Goal: Check status: Check status

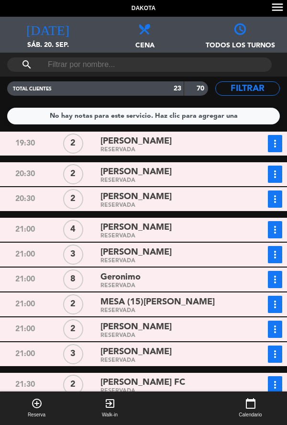
click at [224, 145] on div "[PERSON_NAME]" at bounding box center [170, 141] width 138 height 13
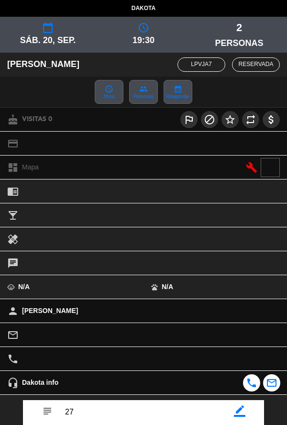
scroll to position [111, 0]
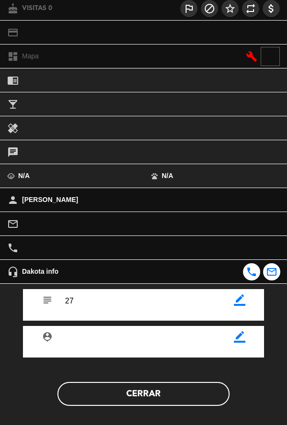
click at [140, 404] on button "Cerrar" at bounding box center [143, 394] width 172 height 24
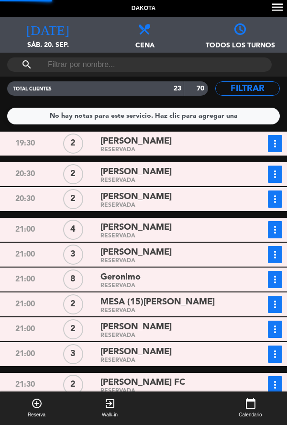
click at [274, 140] on icon "more_vert" at bounding box center [274, 143] width 11 height 11
click at [249, 170] on div "more_vert Estado de la reserva [PHONE_NUMBER]" at bounding box center [262, 174] width 41 height 17
click at [274, 149] on button "more_vert" at bounding box center [275, 143] width 14 height 17
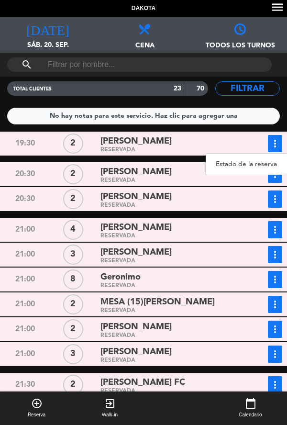
click at [256, 166] on link "Estado de la reserva" at bounding box center [246, 164] width 81 height 14
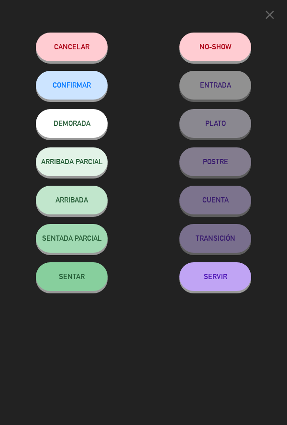
click at [63, 207] on button "ARRIBADA" at bounding box center [72, 200] width 72 height 29
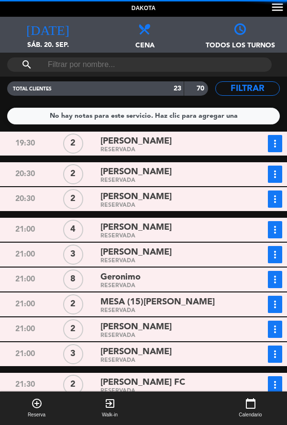
click at [220, 179] on div "RESERVADA" at bounding box center [170, 181] width 138 height 4
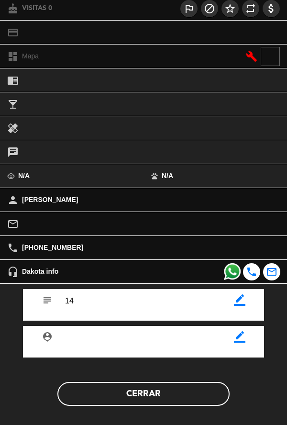
click at [140, 396] on button "Cerrar" at bounding box center [143, 394] width 172 height 24
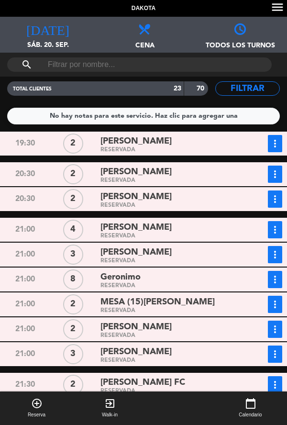
click at [222, 231] on div "[PERSON_NAME]" at bounding box center [170, 227] width 138 height 13
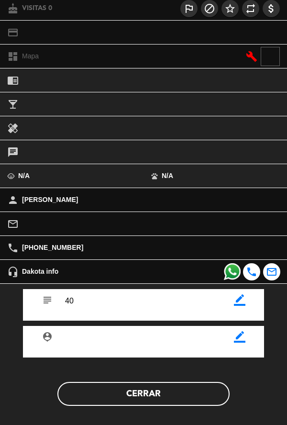
click at [179, 391] on button "Cerrar" at bounding box center [143, 394] width 172 height 24
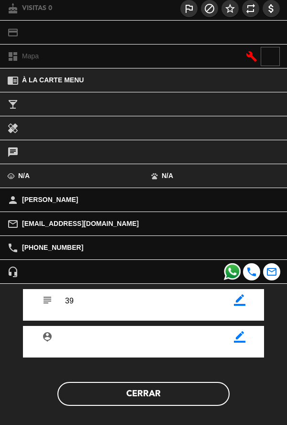
click at [179, 398] on button "Cerrar" at bounding box center [143, 394] width 172 height 24
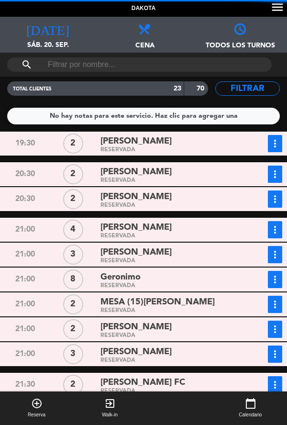
click at [223, 277] on div "Geronimo" at bounding box center [170, 277] width 138 height 13
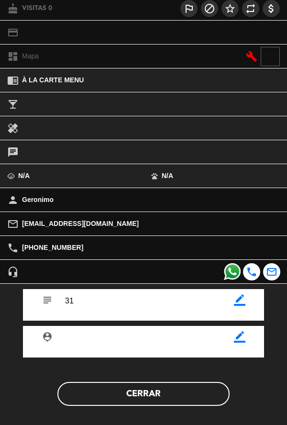
click at [178, 401] on button "Cerrar" at bounding box center [143, 394] width 172 height 24
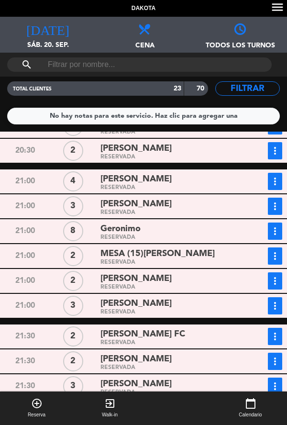
scroll to position [49, 0]
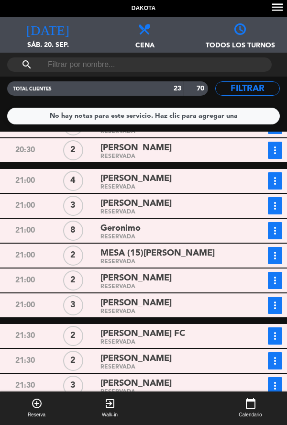
click at [223, 263] on div "RESERVADA" at bounding box center [170, 262] width 138 height 4
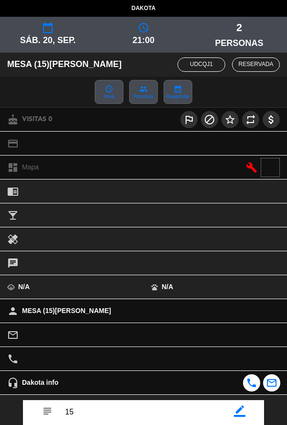
scroll to position [111, 0]
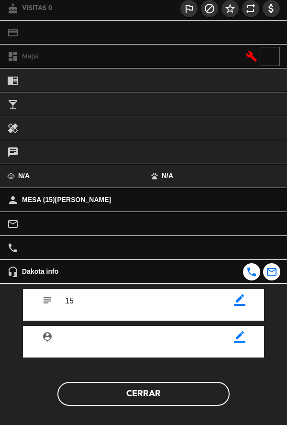
click at [195, 403] on button "Cerrar" at bounding box center [143, 394] width 172 height 24
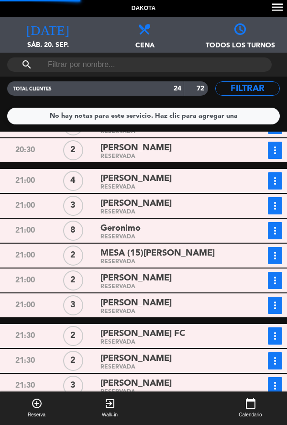
click at [223, 283] on div "[PERSON_NAME]" at bounding box center [170, 278] width 138 height 13
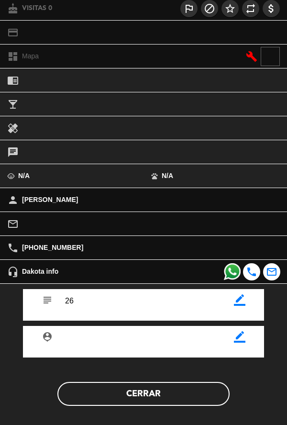
click at [175, 398] on button "Cerrar" at bounding box center [143, 394] width 172 height 24
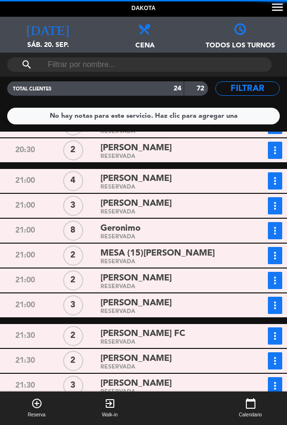
click at [210, 283] on div "[PERSON_NAME]" at bounding box center [170, 278] width 138 height 13
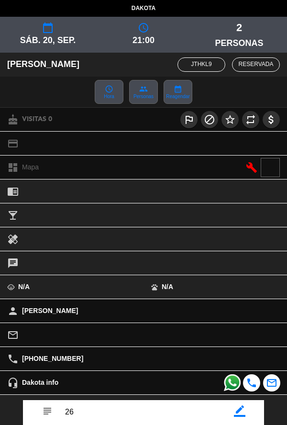
click at [239, 415] on icon "border_color" at bounding box center [239, 410] width 11 height 11
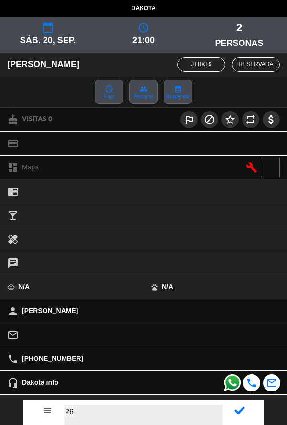
type textarea "2"
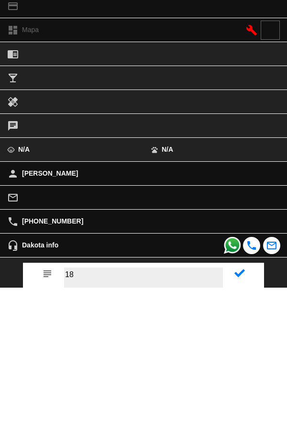
type textarea "18"
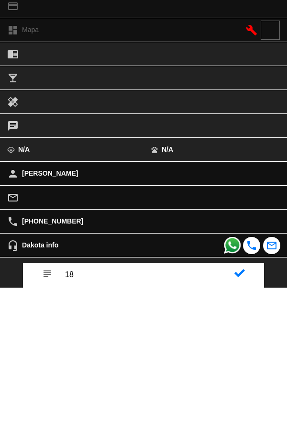
click at [242, 410] on icon at bounding box center [240, 410] width 11 height 11
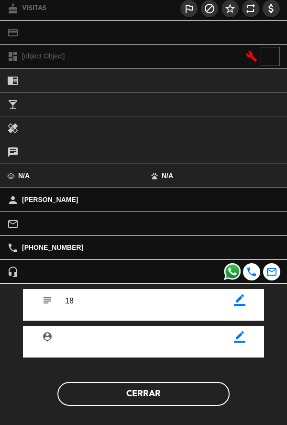
click at [182, 404] on button "Cerrar" at bounding box center [143, 394] width 172 height 24
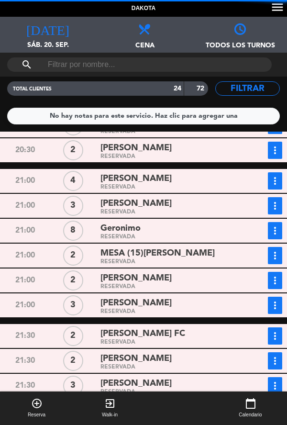
click at [212, 308] on div "[PERSON_NAME]" at bounding box center [170, 303] width 138 height 13
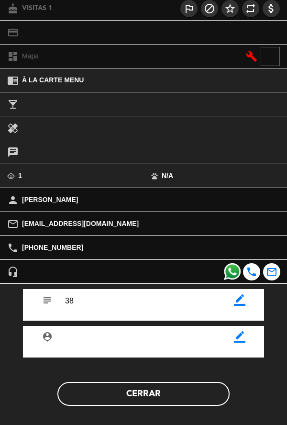
click at [179, 403] on button "Cerrar" at bounding box center [143, 394] width 172 height 24
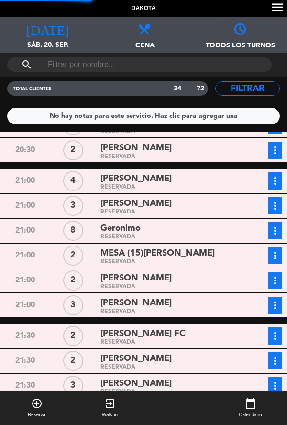
scroll to position [79, 0]
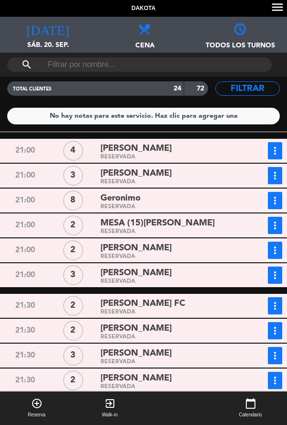
click at [210, 307] on div "[PERSON_NAME] FC" at bounding box center [170, 303] width 138 height 13
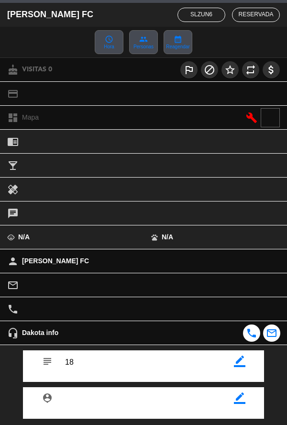
scroll to position [111, 0]
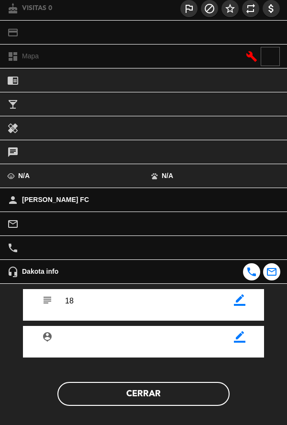
click at [244, 304] on icon "border_color" at bounding box center [239, 299] width 11 height 11
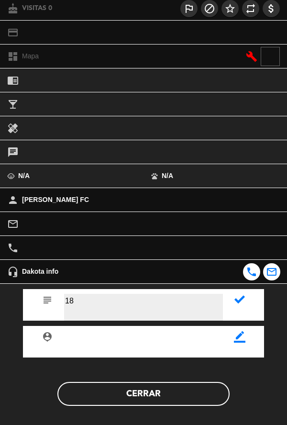
type textarea "1"
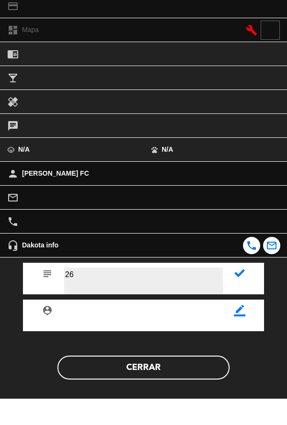
type textarea "26"
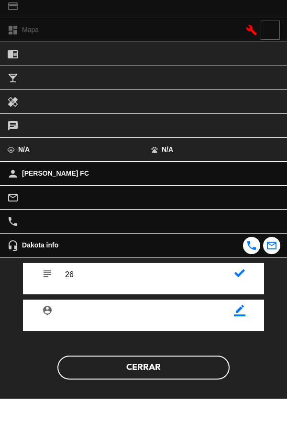
click at [236, 302] on icon at bounding box center [240, 299] width 11 height 11
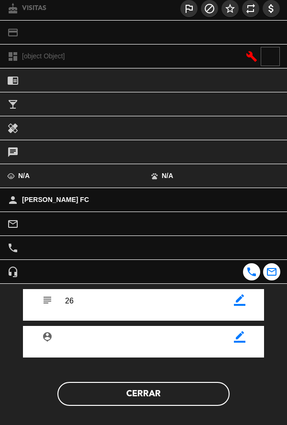
click at [190, 400] on button "Cerrar" at bounding box center [143, 394] width 172 height 24
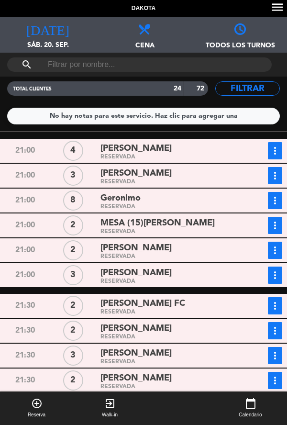
scroll to position [112, 0]
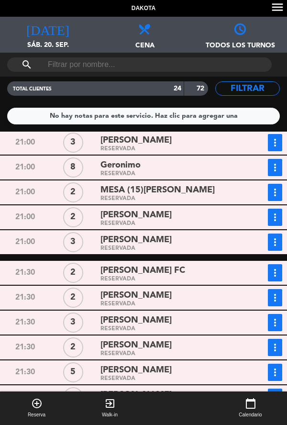
click at [216, 304] on div "RESERVADA" at bounding box center [170, 304] width 138 height 4
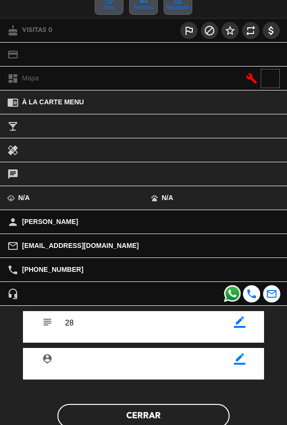
scroll to position [90, 0]
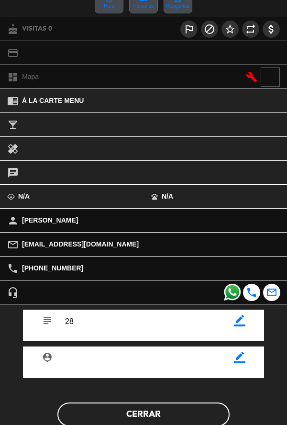
click at [181, 404] on button "Cerrar" at bounding box center [143, 415] width 172 height 24
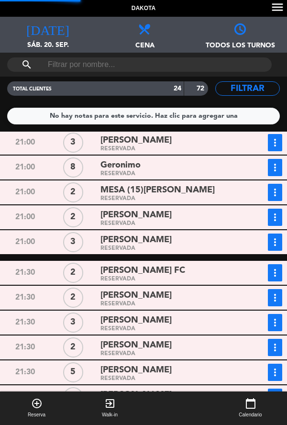
scroll to position [151, 0]
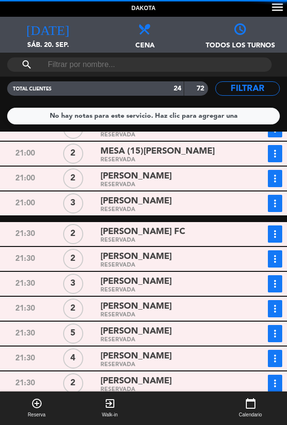
click at [222, 282] on div "[PERSON_NAME]" at bounding box center [170, 281] width 138 height 13
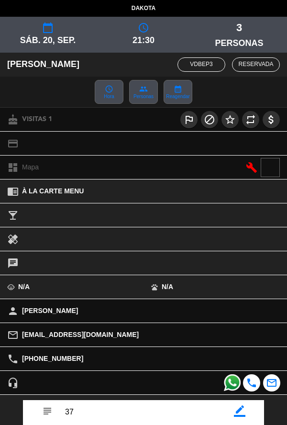
scroll to position [111, 0]
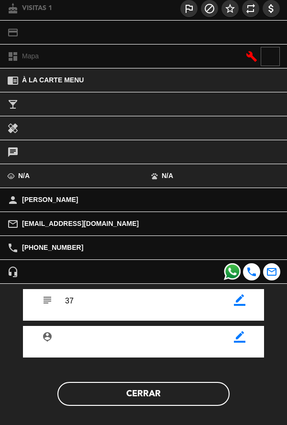
click at [184, 405] on button "Cerrar" at bounding box center [143, 394] width 172 height 24
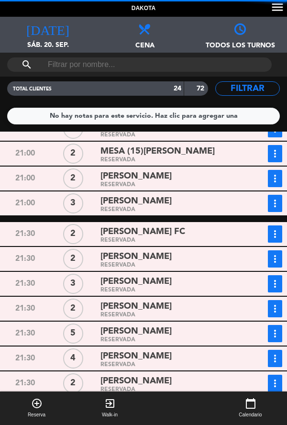
scroll to position [186, 0]
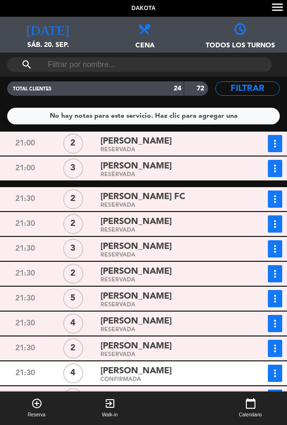
click at [220, 277] on div "[PERSON_NAME]" at bounding box center [170, 271] width 138 height 13
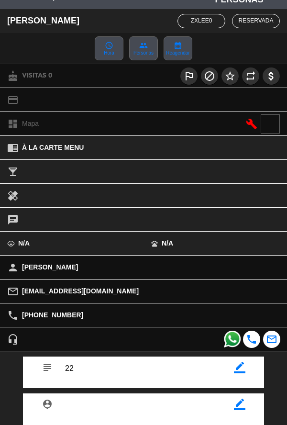
scroll to position [111, 0]
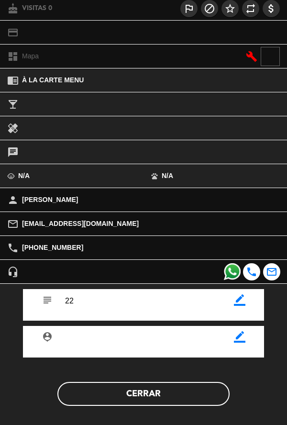
click at [144, 400] on button "Cerrar" at bounding box center [143, 394] width 172 height 24
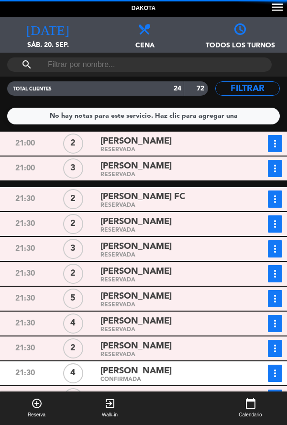
click at [214, 305] on div "RESERVADA" at bounding box center [170, 305] width 138 height 4
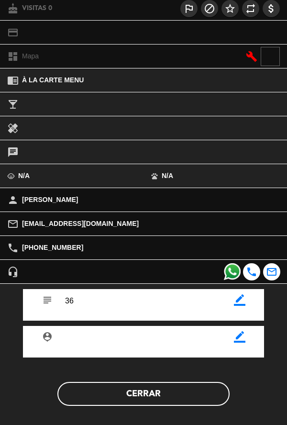
click at [132, 401] on button "Cerrar" at bounding box center [143, 394] width 172 height 24
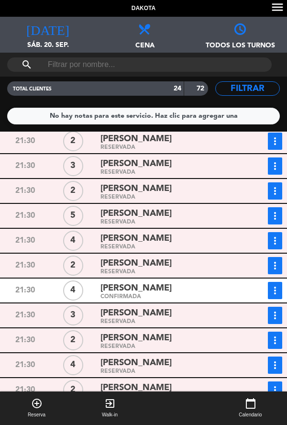
scroll to position [268, 0]
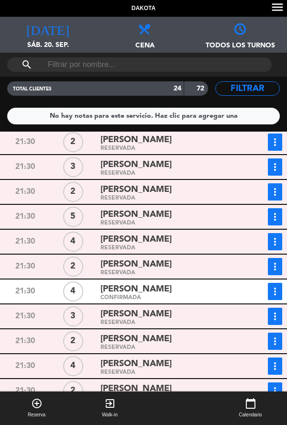
click at [224, 218] on div "[PERSON_NAME]" at bounding box center [170, 214] width 138 height 13
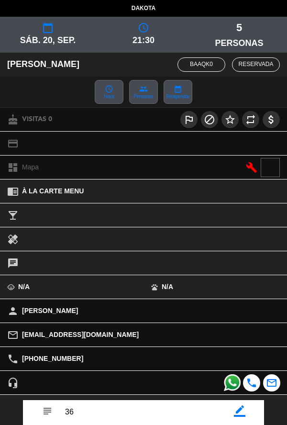
scroll to position [111, 0]
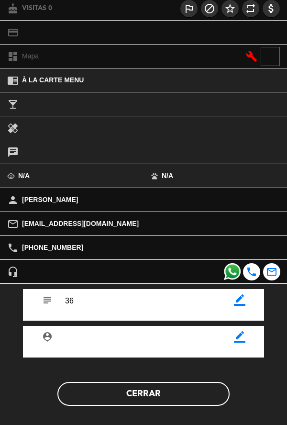
click at [142, 402] on button "Cerrar" at bounding box center [143, 394] width 172 height 24
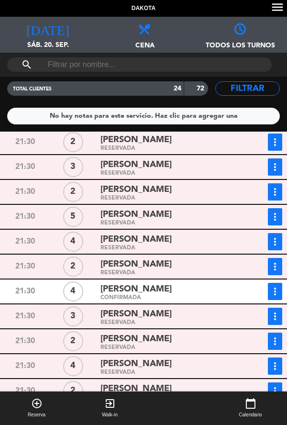
click at [224, 242] on div "[PERSON_NAME]" at bounding box center [170, 239] width 138 height 13
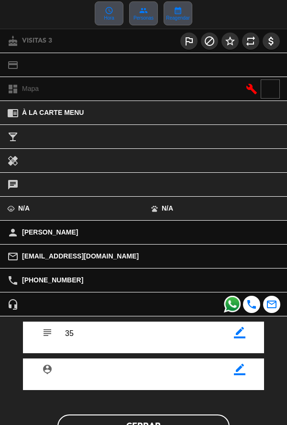
scroll to position [97, 0]
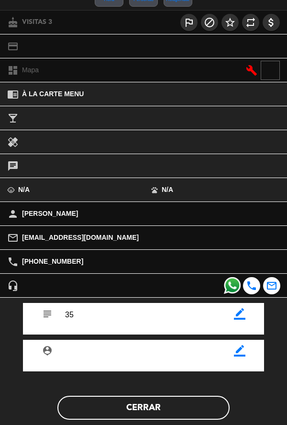
click at [149, 417] on button "Cerrar" at bounding box center [143, 408] width 172 height 24
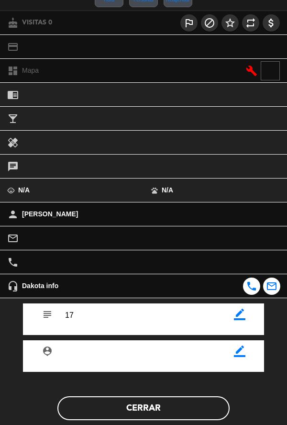
scroll to position [98, 0]
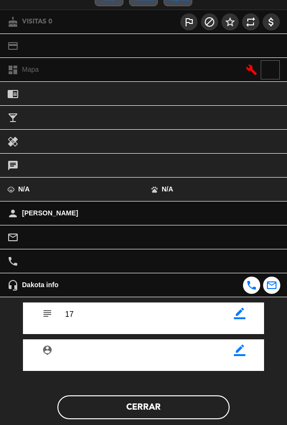
click at [182, 403] on button "Cerrar" at bounding box center [143, 407] width 172 height 24
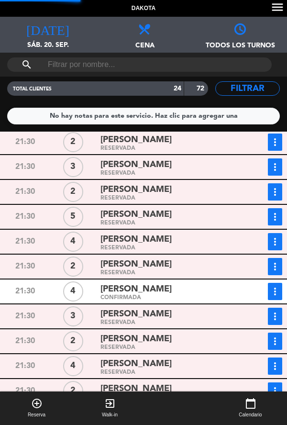
scroll to position [310, 0]
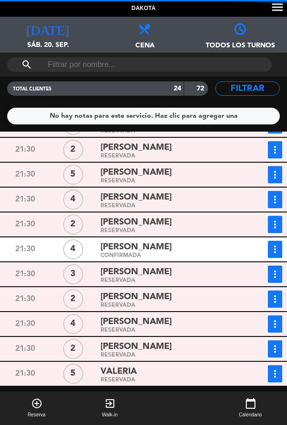
click at [214, 256] on div "CONFIRMADA" at bounding box center [170, 256] width 138 height 4
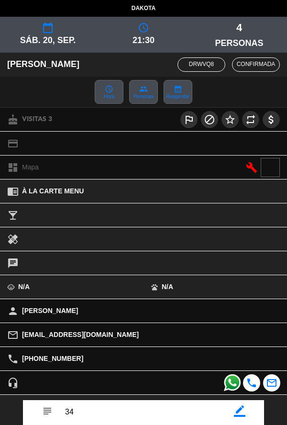
scroll to position [111, 0]
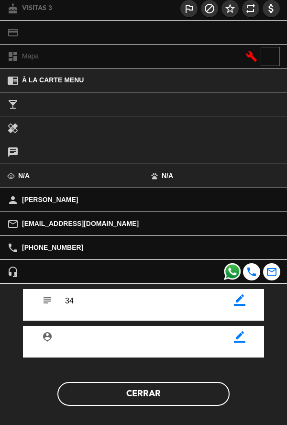
click at [150, 402] on button "Cerrar" at bounding box center [143, 394] width 172 height 24
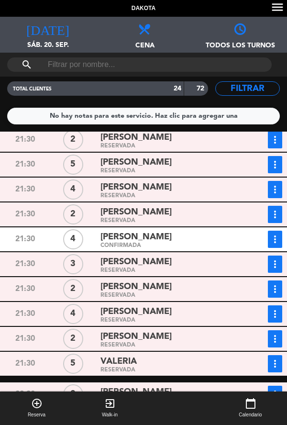
scroll to position [332, 0]
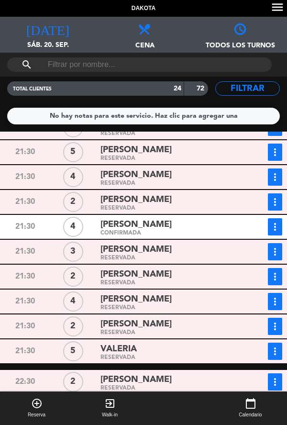
click at [183, 233] on div "CONFIRMADA" at bounding box center [170, 233] width 138 height 4
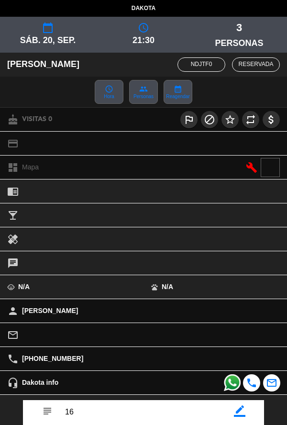
scroll to position [111, 0]
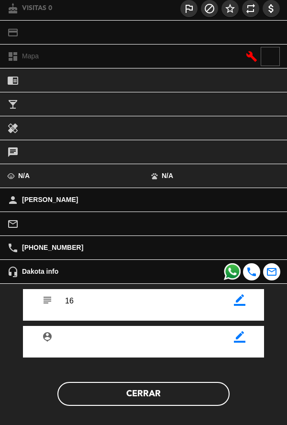
click at [178, 405] on button "Cerrar" at bounding box center [143, 394] width 172 height 24
click at [178, 404] on button "Cerrar" at bounding box center [143, 394] width 172 height 24
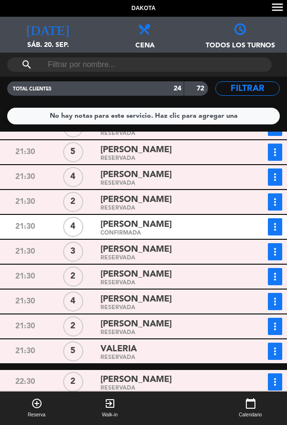
click at [207, 305] on div "[PERSON_NAME]" at bounding box center [170, 299] width 138 height 13
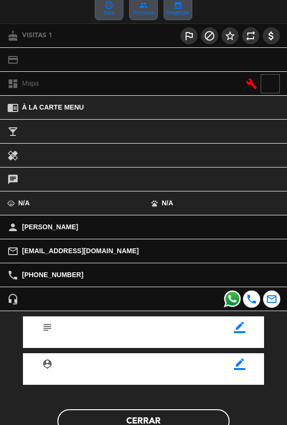
scroll to position [110, 0]
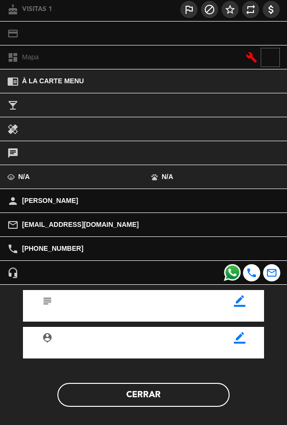
click at [242, 307] on icon "border_color" at bounding box center [239, 300] width 11 height 11
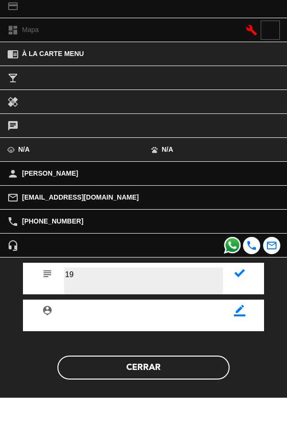
scroll to position [111, 0]
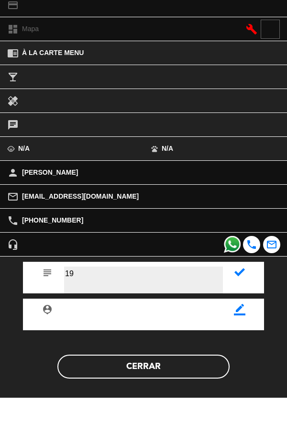
type textarea "19"
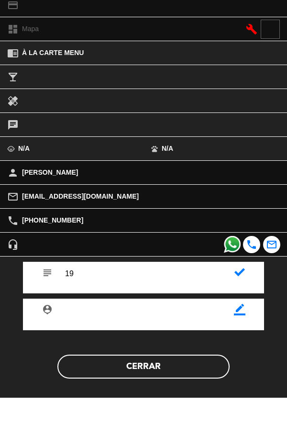
click at [243, 302] on icon at bounding box center [240, 299] width 11 height 11
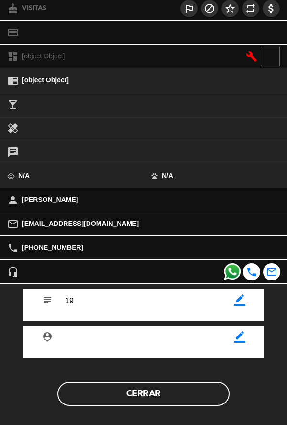
click at [190, 398] on button "Cerrar" at bounding box center [143, 394] width 172 height 24
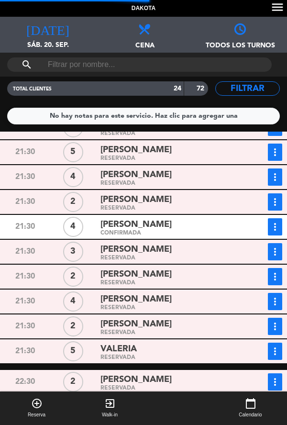
scroll to position [344, 0]
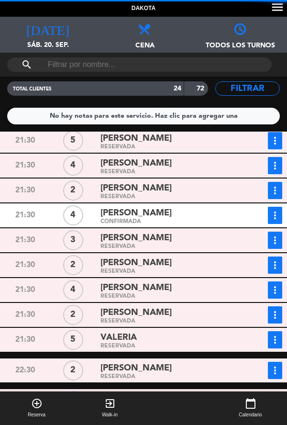
click at [205, 317] on div "[PERSON_NAME]" at bounding box center [170, 312] width 138 height 13
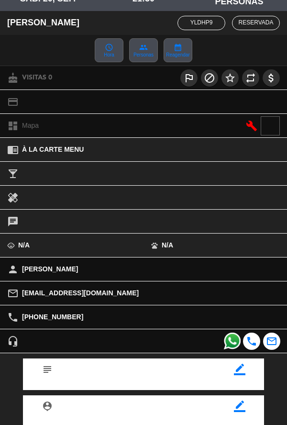
scroll to position [110, 0]
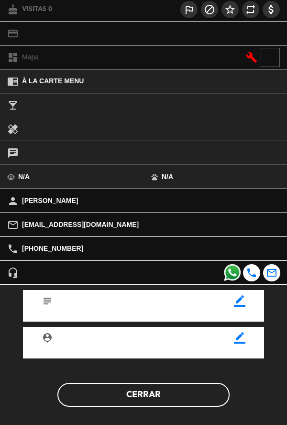
click at [241, 307] on icon "border_color" at bounding box center [239, 300] width 11 height 11
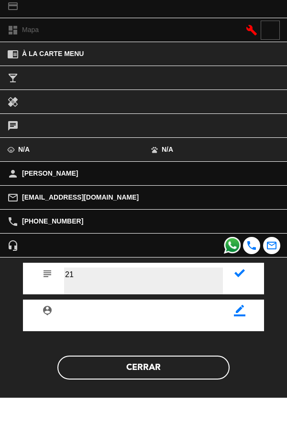
type textarea "21"
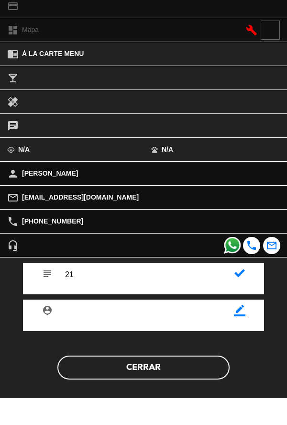
click at [244, 302] on icon at bounding box center [240, 300] width 11 height 11
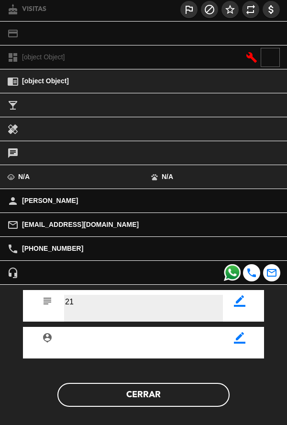
scroll to position [111, 0]
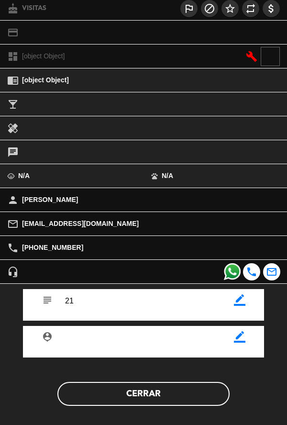
click at [196, 397] on button "Cerrar" at bounding box center [143, 394] width 172 height 24
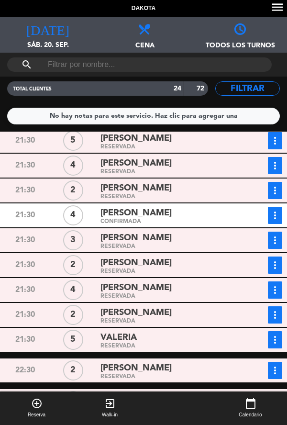
click at [204, 318] on div "[PERSON_NAME]" at bounding box center [170, 312] width 138 height 13
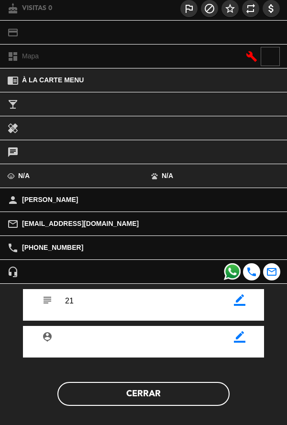
click at [182, 401] on button "Cerrar" at bounding box center [143, 394] width 172 height 24
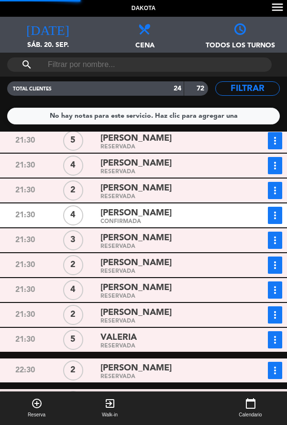
click at [208, 296] on div "RESERVADA" at bounding box center [170, 296] width 138 height 4
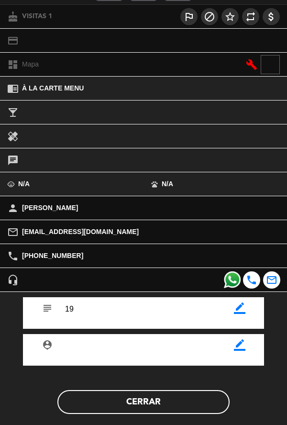
scroll to position [104, 0]
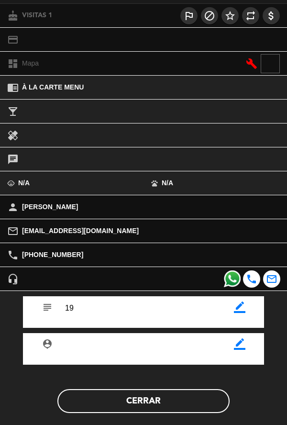
click at [178, 406] on button "Cerrar" at bounding box center [143, 401] width 172 height 24
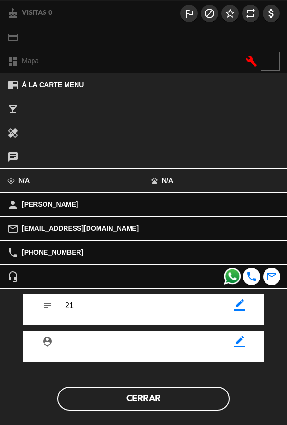
scroll to position [111, 0]
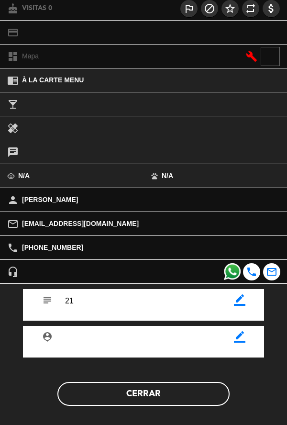
click at [145, 395] on button "Cerrar" at bounding box center [143, 394] width 172 height 24
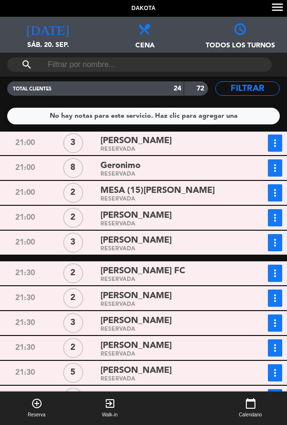
scroll to position [0, 0]
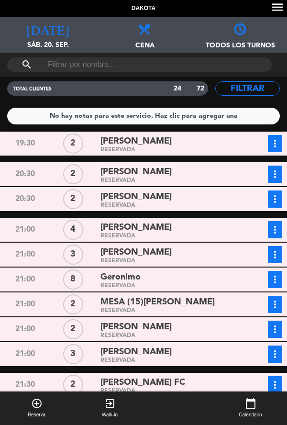
click at [101, 171] on span "[PERSON_NAME]" at bounding box center [136, 172] width 71 height 14
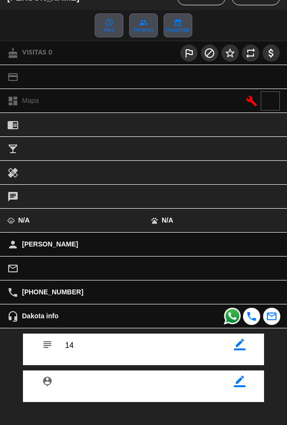
scroll to position [111, 0]
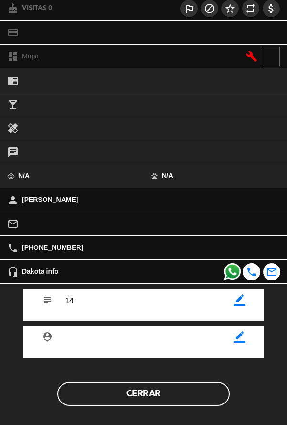
click at [186, 397] on button "Cerrar" at bounding box center [143, 394] width 172 height 24
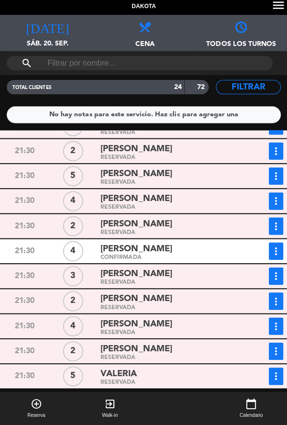
scroll to position [316, 0]
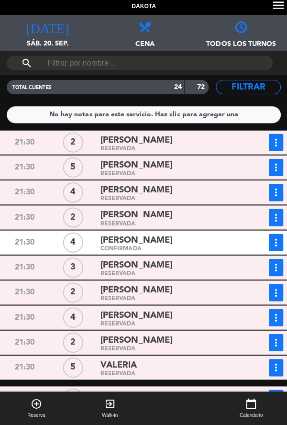
click at [175, 259] on div "[PERSON_NAME]" at bounding box center [170, 265] width 138 height 13
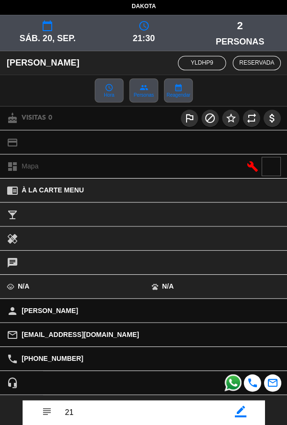
scroll to position [111, 0]
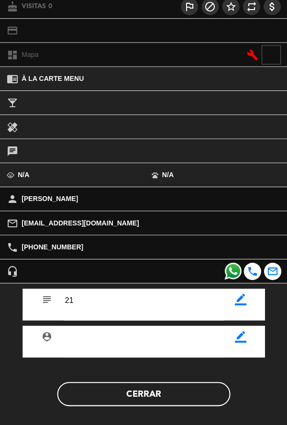
click at [185, 403] on button "Cerrar" at bounding box center [143, 394] width 172 height 24
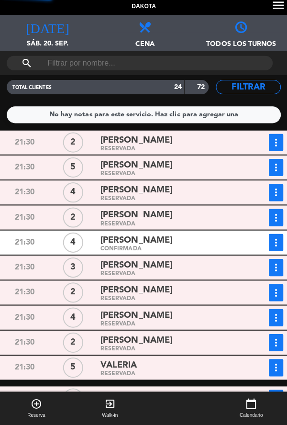
click at [192, 309] on div "[PERSON_NAME]" at bounding box center [170, 315] width 138 height 13
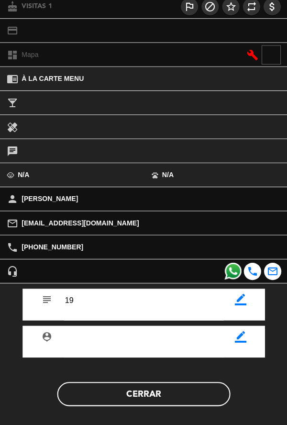
click at [183, 401] on button "Cerrar" at bounding box center [143, 394] width 172 height 24
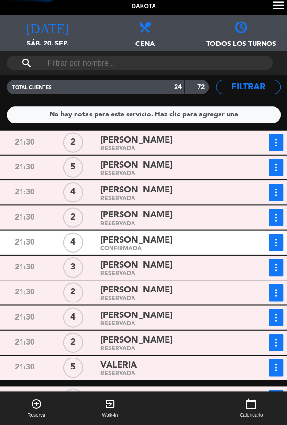
click at [197, 334] on div "[PERSON_NAME]" at bounding box center [170, 340] width 138 height 13
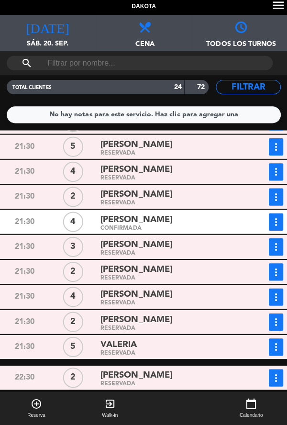
scroll to position [343, 0]
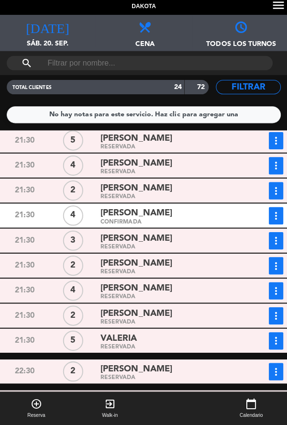
click at [199, 332] on div "VALERIA" at bounding box center [170, 338] width 138 height 13
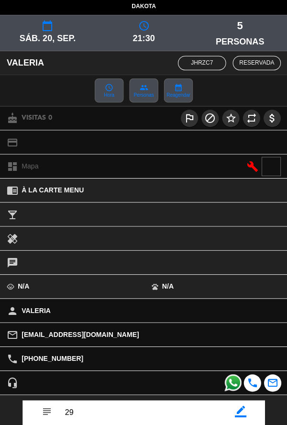
scroll to position [111, 0]
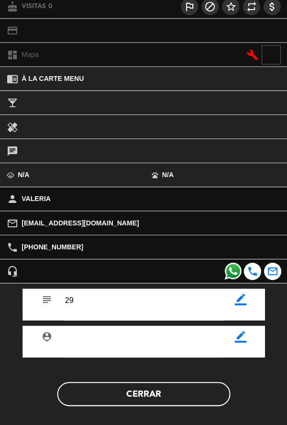
click at [175, 400] on button "Cerrar" at bounding box center [143, 394] width 172 height 24
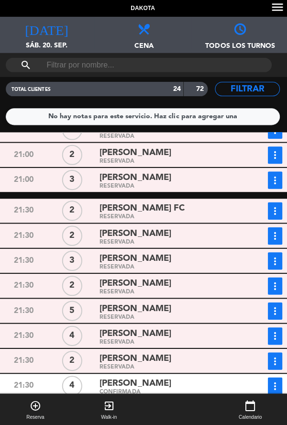
scroll to position [0, 0]
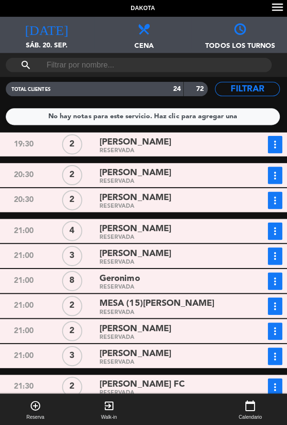
click at [179, 213] on div "19:30 2 [PERSON_NAME] RESERVADA more_vert Estado de la reserva 20:30 2 [PERSON_…" at bounding box center [144, 296] width 292 height 329
click at [175, 199] on div "[PERSON_NAME]" at bounding box center [170, 196] width 138 height 13
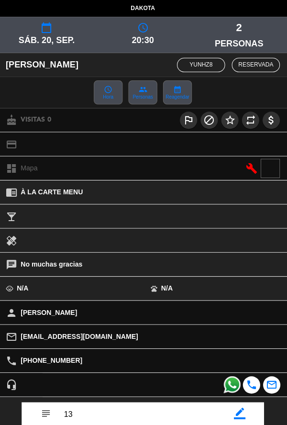
scroll to position [111, 0]
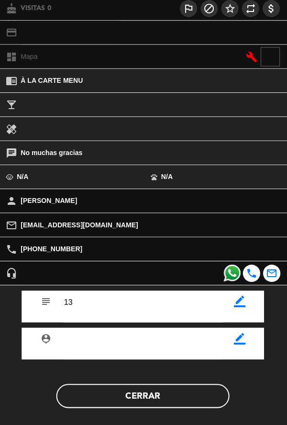
click at [175, 403] on button "Cerrar" at bounding box center [143, 394] width 172 height 24
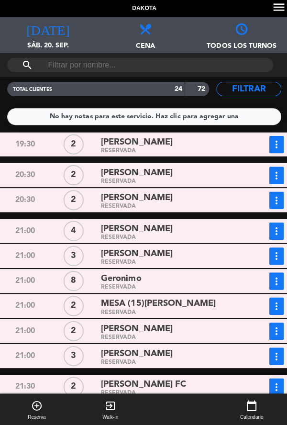
scroll to position [0, 0]
